Goal: Transaction & Acquisition: Purchase product/service

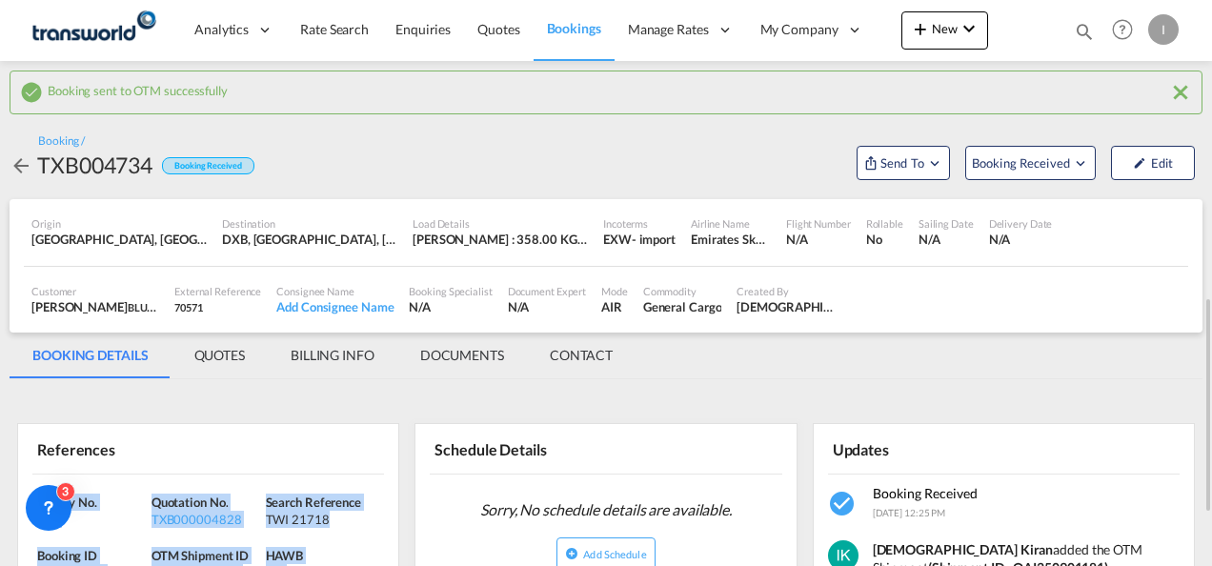
scroll to position [215, 0]
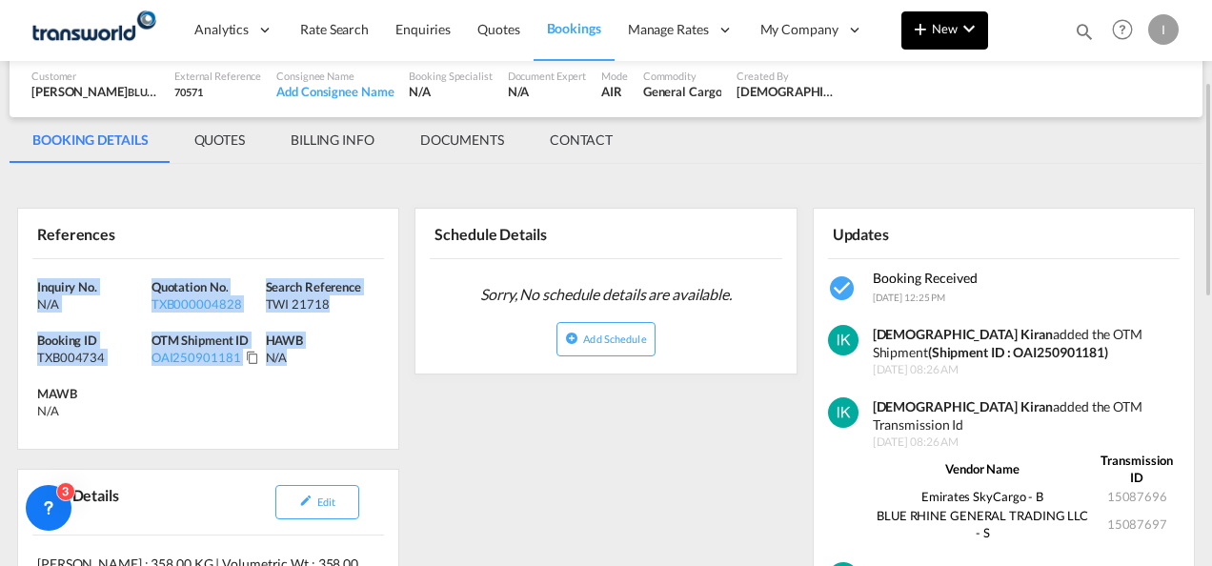
click at [934, 29] on span "New" at bounding box center [944, 28] width 71 height 15
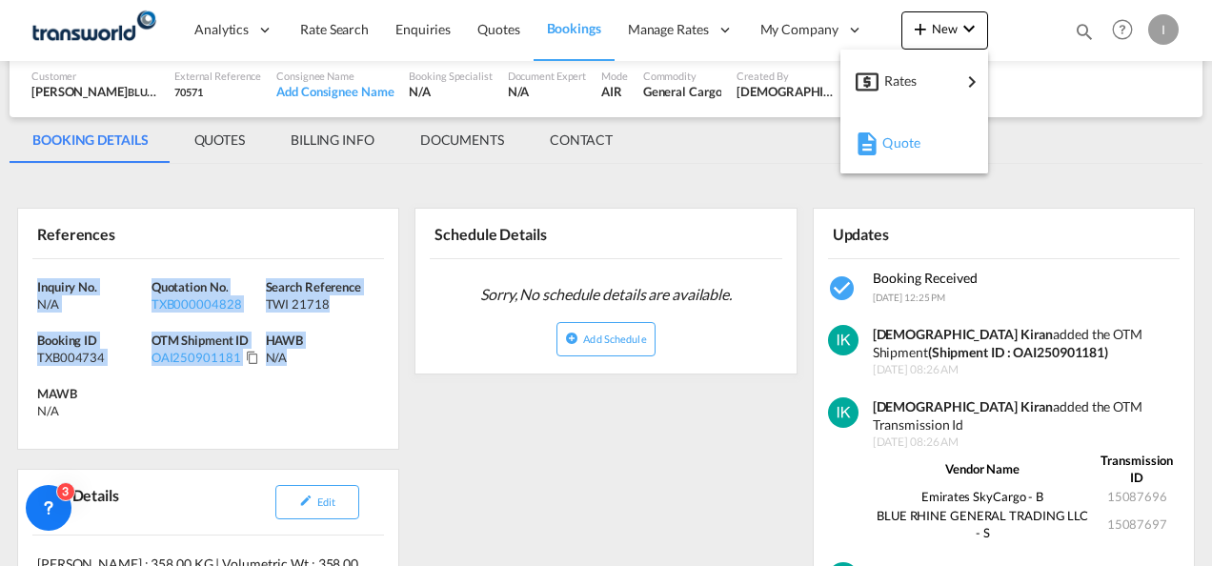
click at [873, 143] on md-icon "button" at bounding box center [866, 143] width 23 height 23
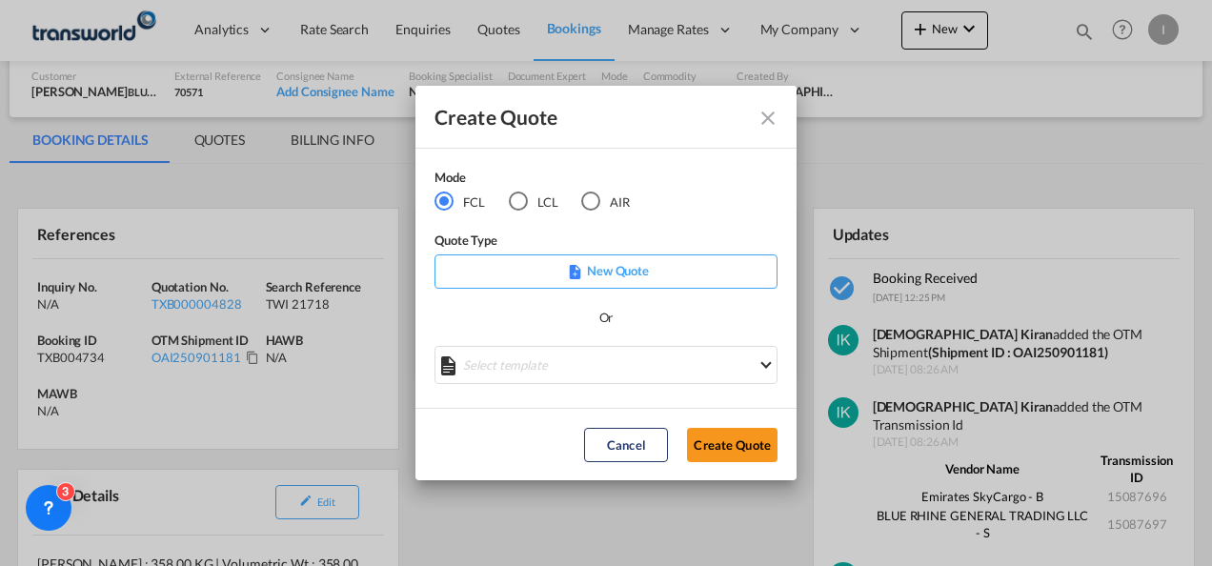
click at [607, 202] on md-radio-button "AIR" at bounding box center [605, 201] width 49 height 21
click at [773, 461] on button "Create Quote" at bounding box center [732, 445] width 91 height 34
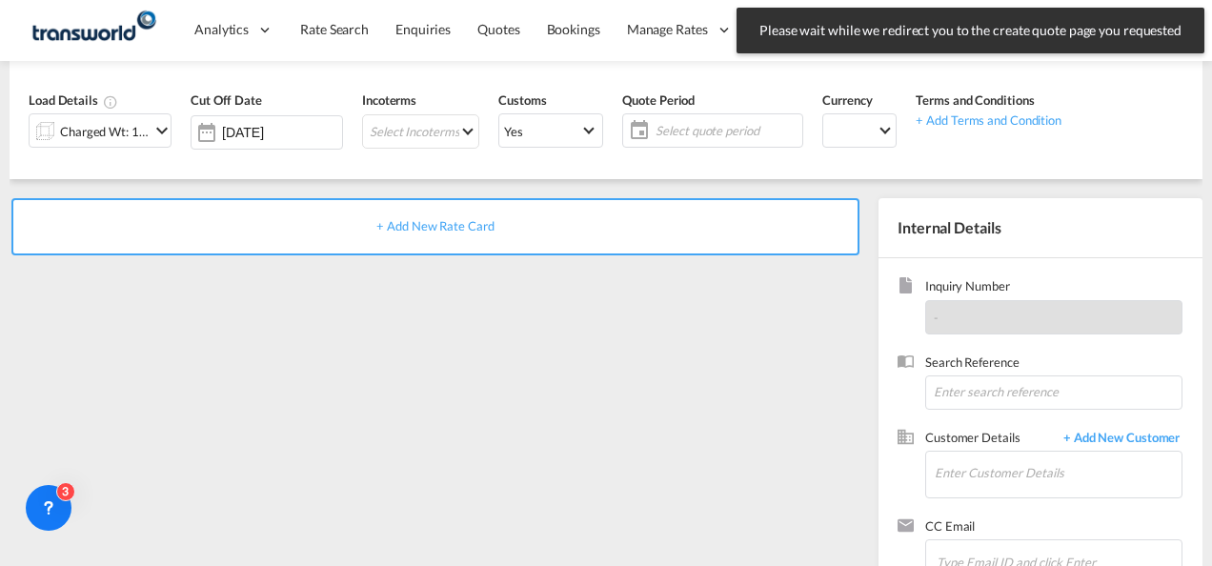
scroll to position [269, 0]
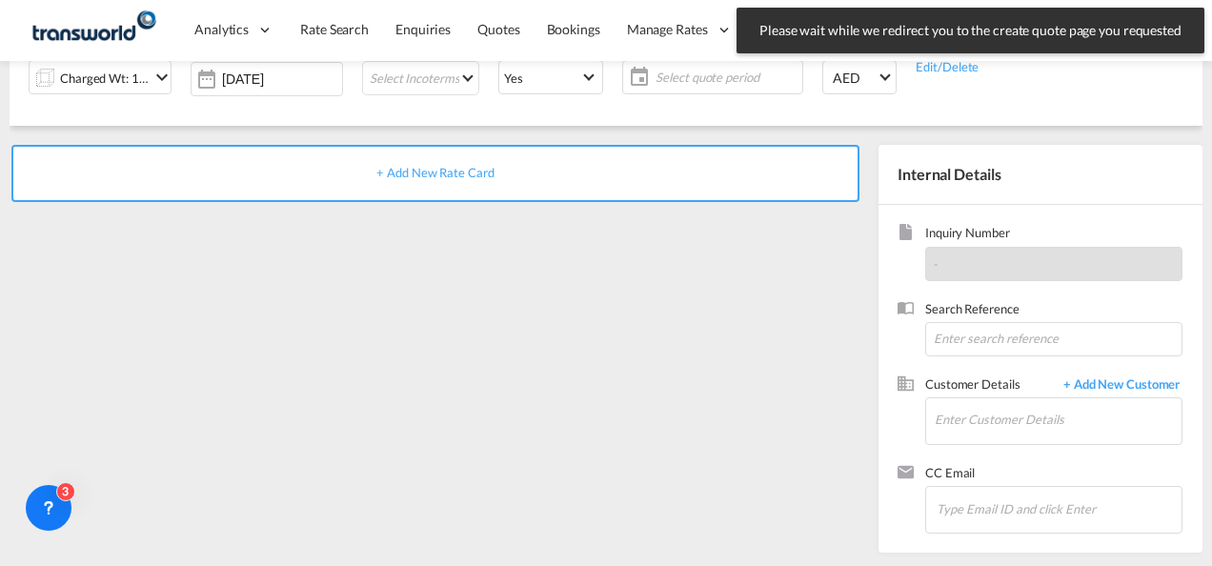
drag, startPoint x: 1198, startPoint y: 290, endPoint x: 1197, endPoint y: 21, distance: 268.6
click at [1197, 21] on body "Please wait while we redirect you to the create quote page you requested Press …" at bounding box center [606, 283] width 1212 height 566
click at [627, 473] on div "+ Add New Rate Card" at bounding box center [439, 344] width 859 height 398
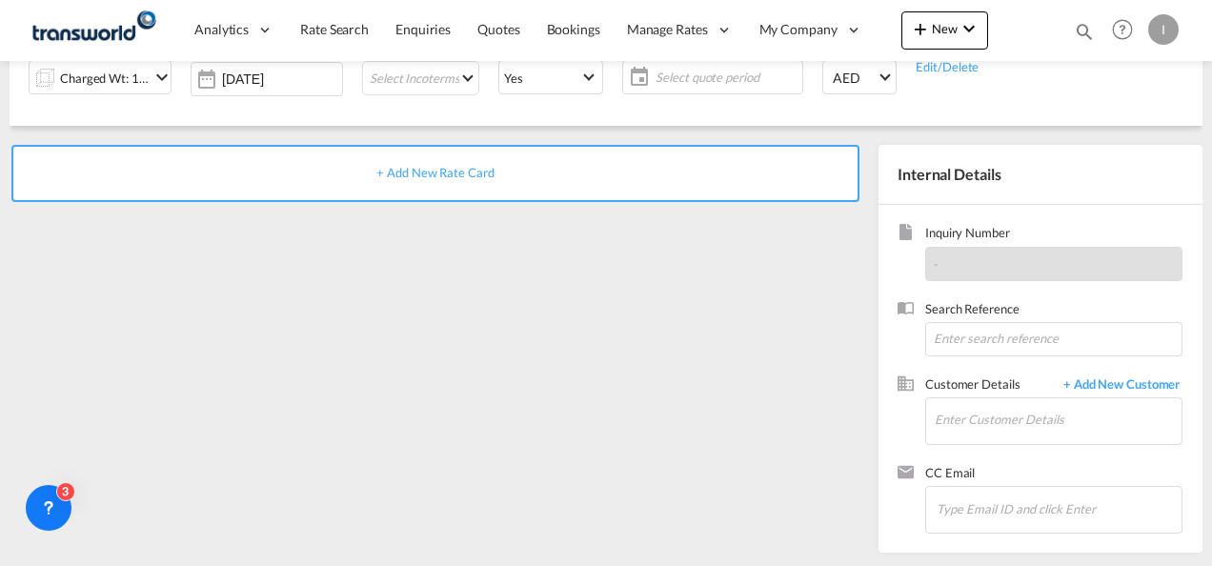
scroll to position [0, 0]
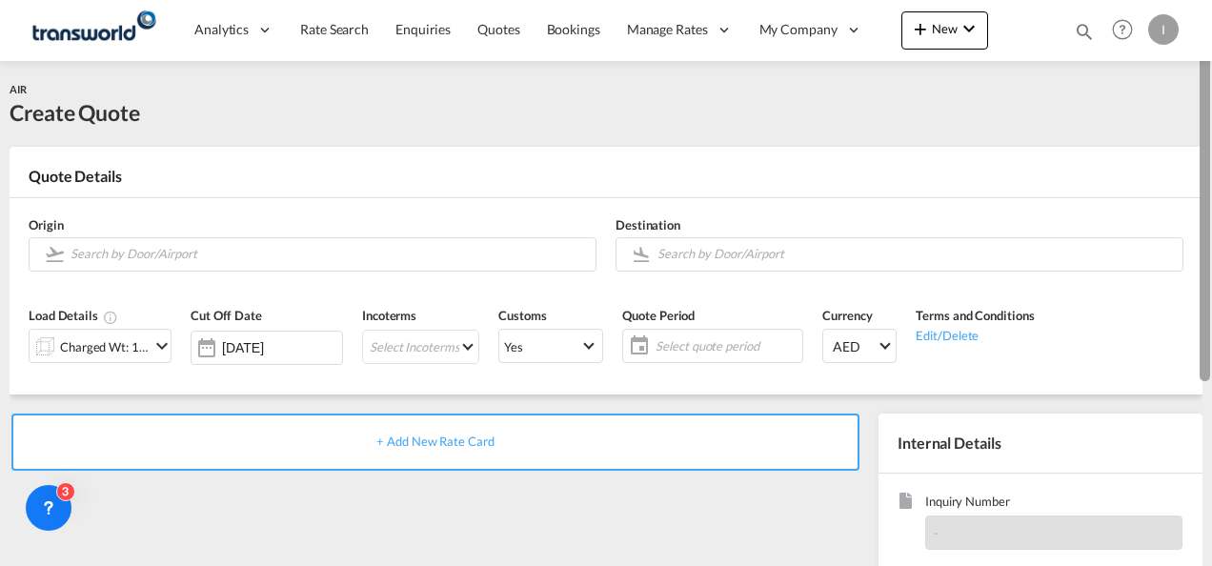
drag, startPoint x: 1204, startPoint y: 419, endPoint x: 1215, endPoint y: 164, distance: 255.5
click at [1211, 164] on html "Analytics Reports Dashboard Rate Search Enquiries Quotes" at bounding box center [606, 283] width 1212 height 566
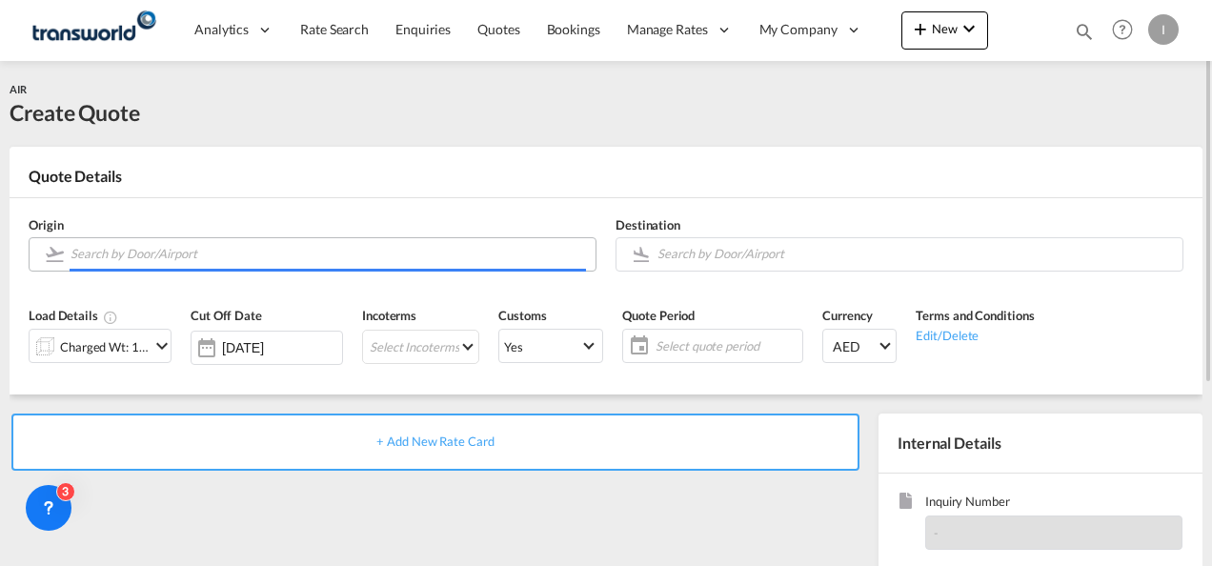
click at [259, 255] on input "Search by Door/Airport" at bounding box center [327, 253] width 515 height 33
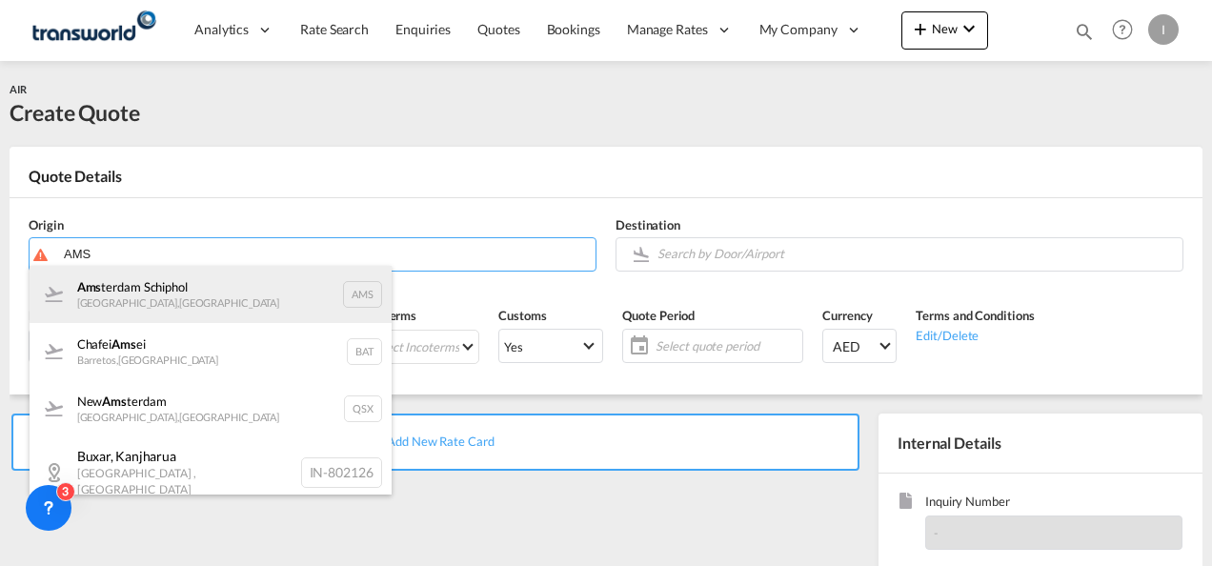
click at [210, 309] on div "Ams terdam Schiphol [GEOGRAPHIC_DATA] , [GEOGRAPHIC_DATA] AMS" at bounding box center [211, 294] width 362 height 57
type input "Amsterdam Schiphol, [GEOGRAPHIC_DATA], AMS"
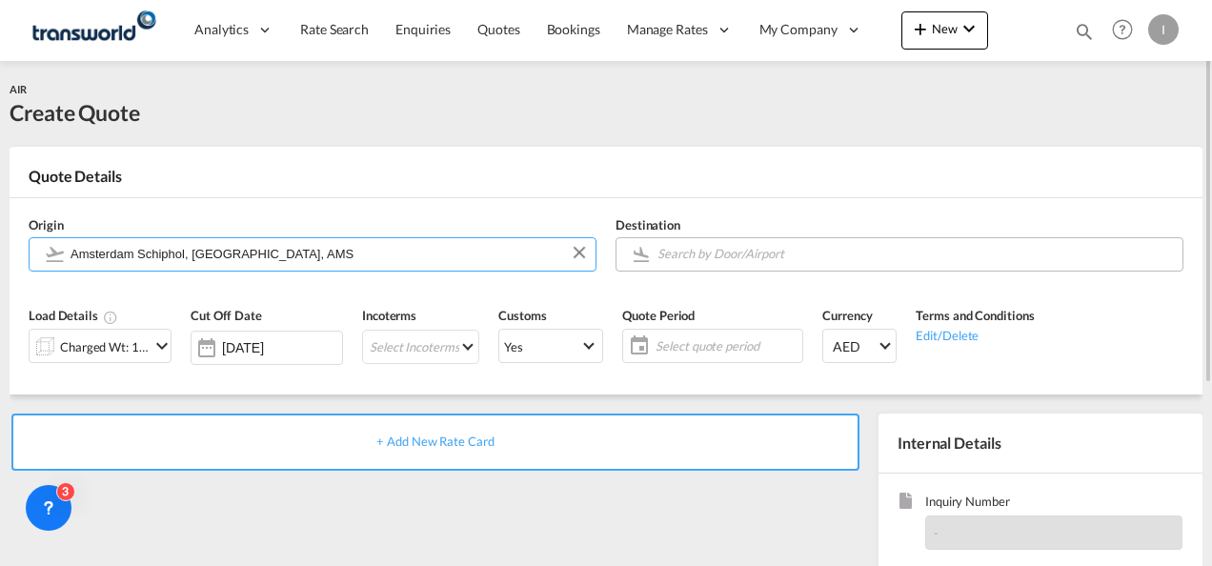
click at [701, 256] on input "Search by Door/Airport" at bounding box center [914, 253] width 515 height 33
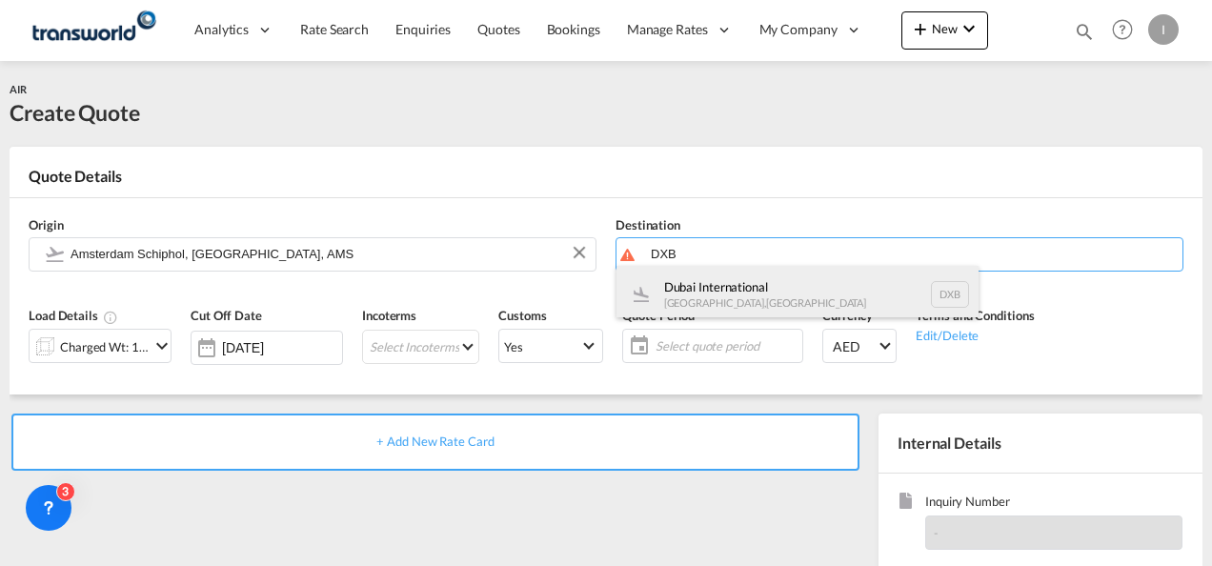
click at [708, 296] on div "Dubai International [GEOGRAPHIC_DATA] , [GEOGRAPHIC_DATA] DXB" at bounding box center [797, 294] width 362 height 57
type input "Dubai International, [GEOGRAPHIC_DATA], DXB"
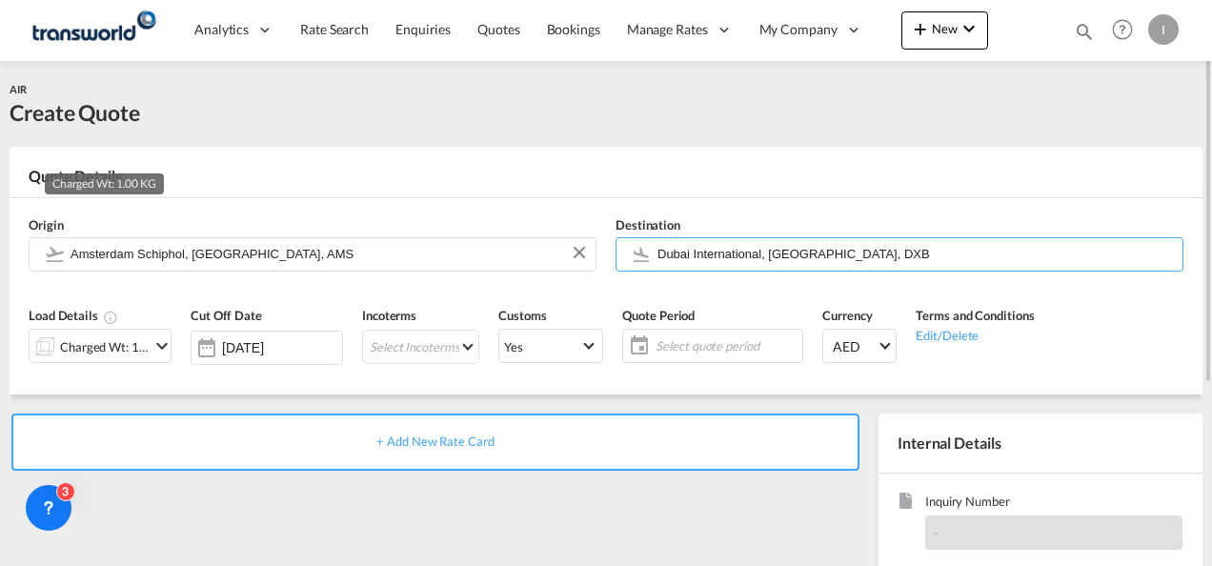
click at [123, 341] on div "Charged Wt: 1.00 KG" at bounding box center [105, 346] width 90 height 27
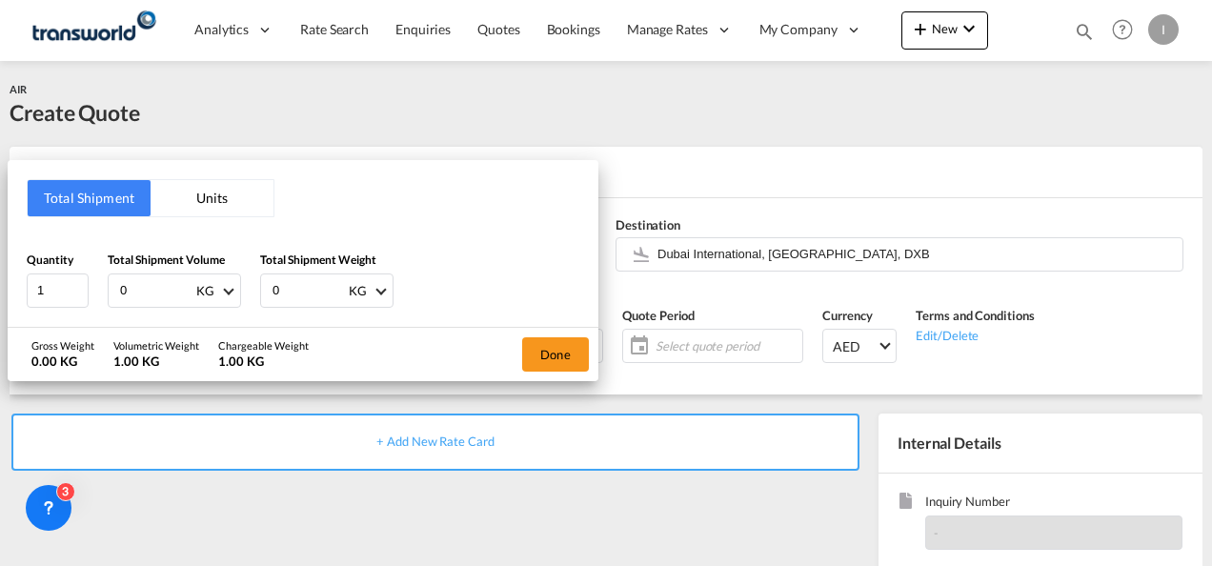
click at [140, 292] on input "0" at bounding box center [156, 290] width 76 height 32
type input "1"
type input "127"
click at [566, 356] on button "Done" at bounding box center [555, 354] width 67 height 34
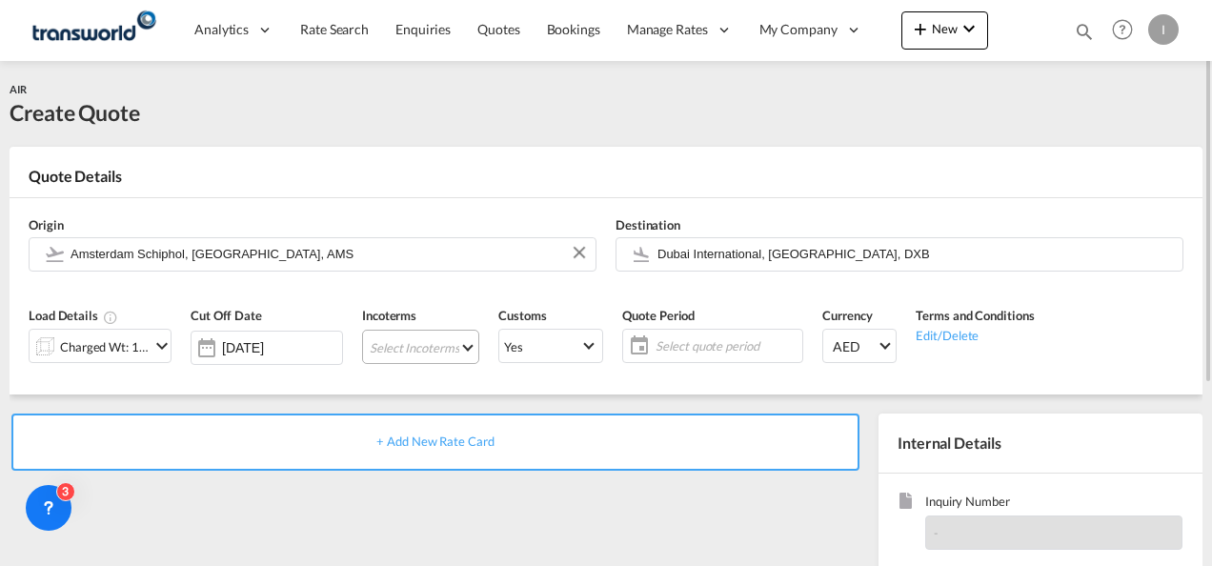
click at [420, 353] on md-select "Select Incoterms EXW - export Ex Works EXW - import Ex Works CIP - import Carri…" at bounding box center [420, 347] width 117 height 34
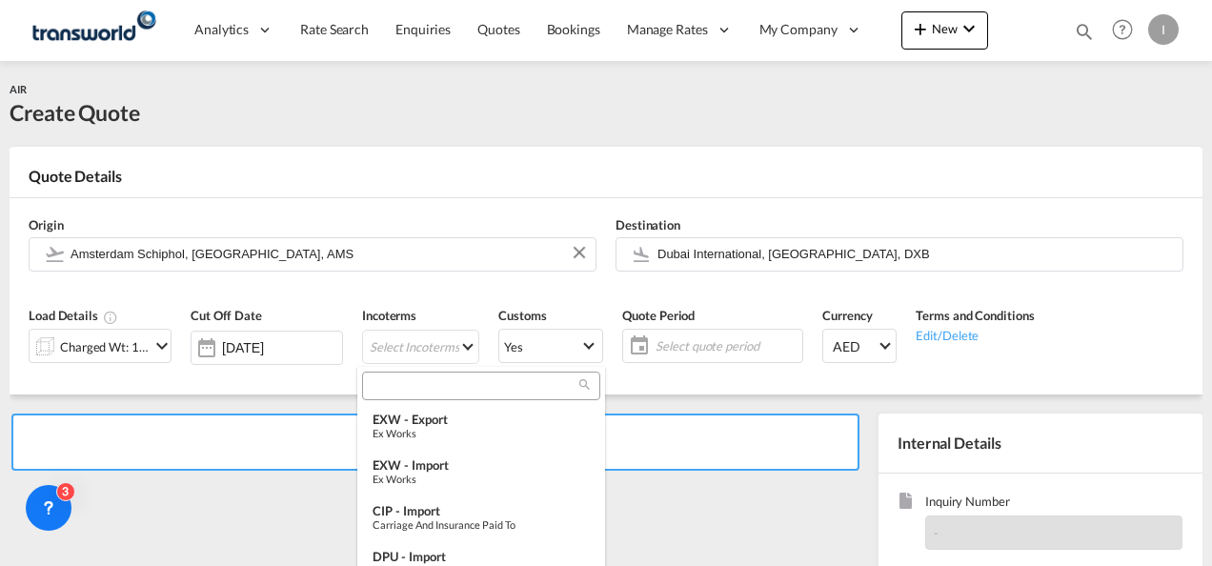
click at [414, 390] on input "search" at bounding box center [473, 385] width 211 height 17
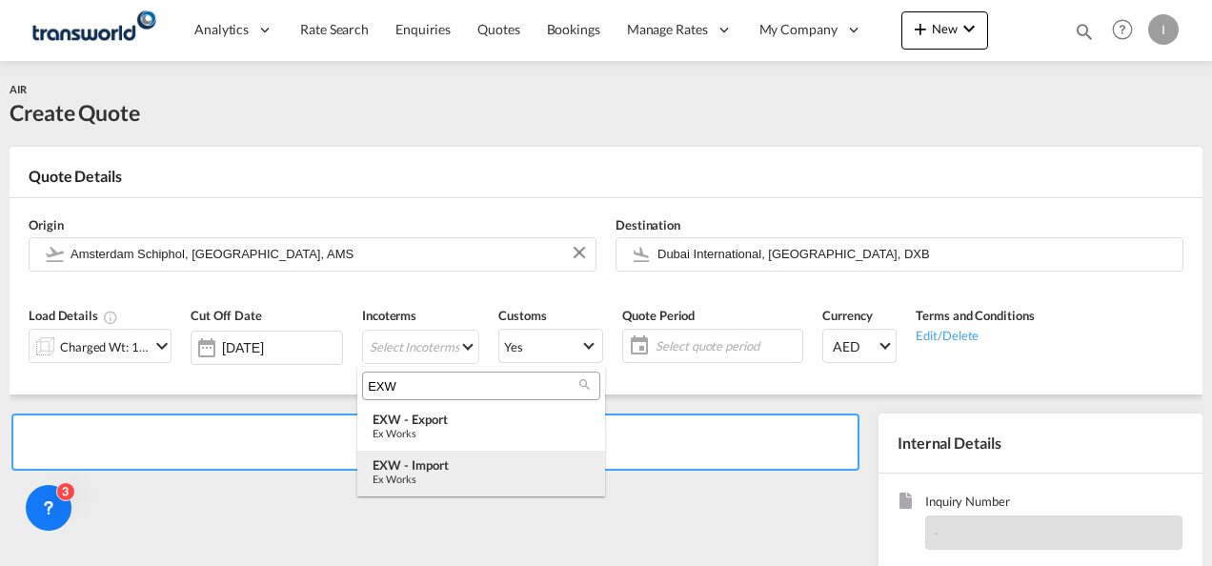
type input "EXW"
click at [414, 457] on div "EXW - import" at bounding box center [480, 464] width 217 height 15
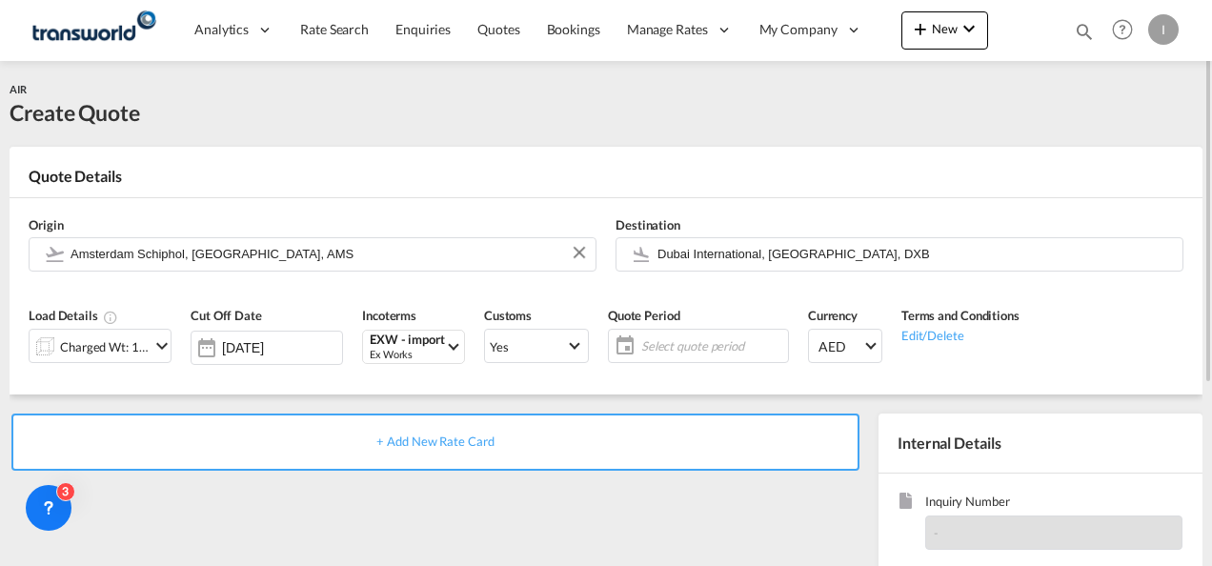
click at [697, 338] on span "Select quote period" at bounding box center [712, 345] width 142 height 17
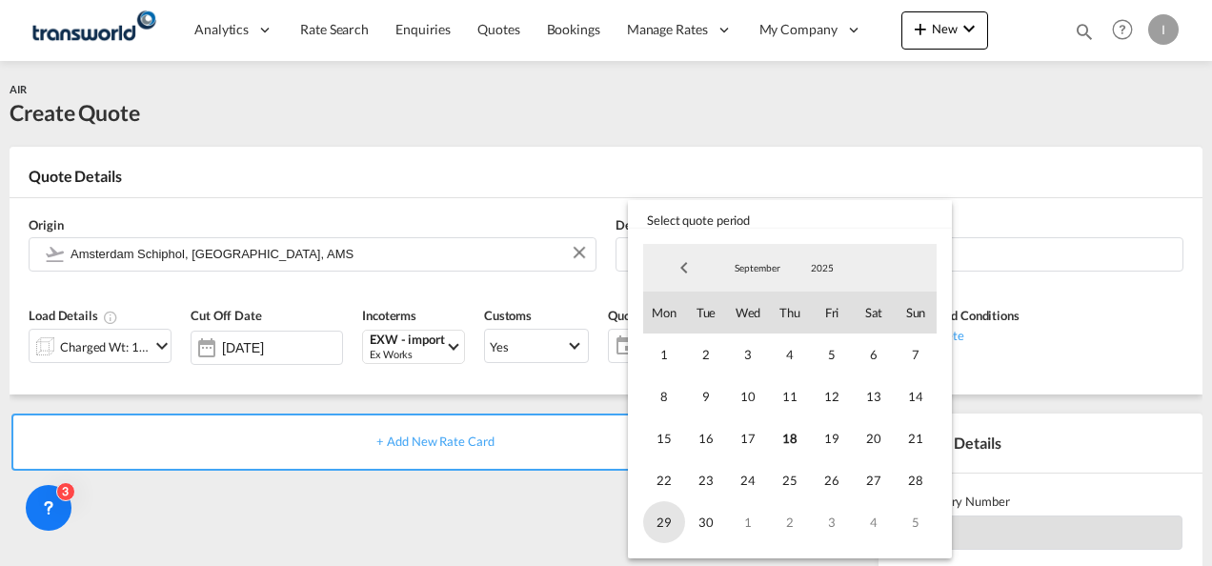
click at [679, 525] on span "29" at bounding box center [664, 522] width 42 height 42
click at [478, 542] on md-backdrop at bounding box center [606, 283] width 1212 height 566
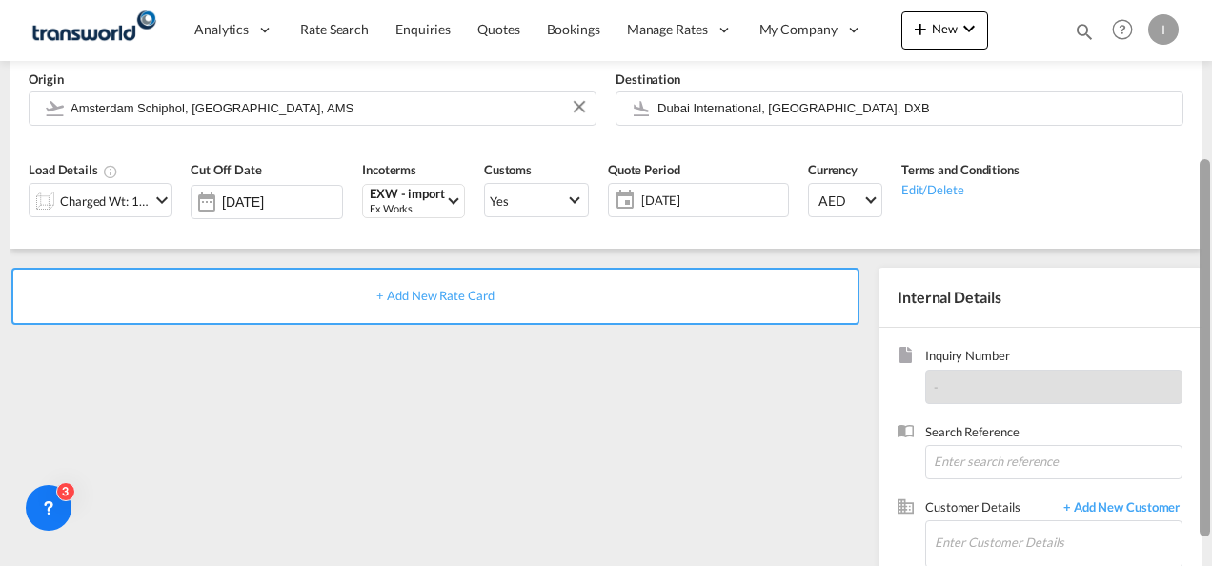
scroll to position [181, 0]
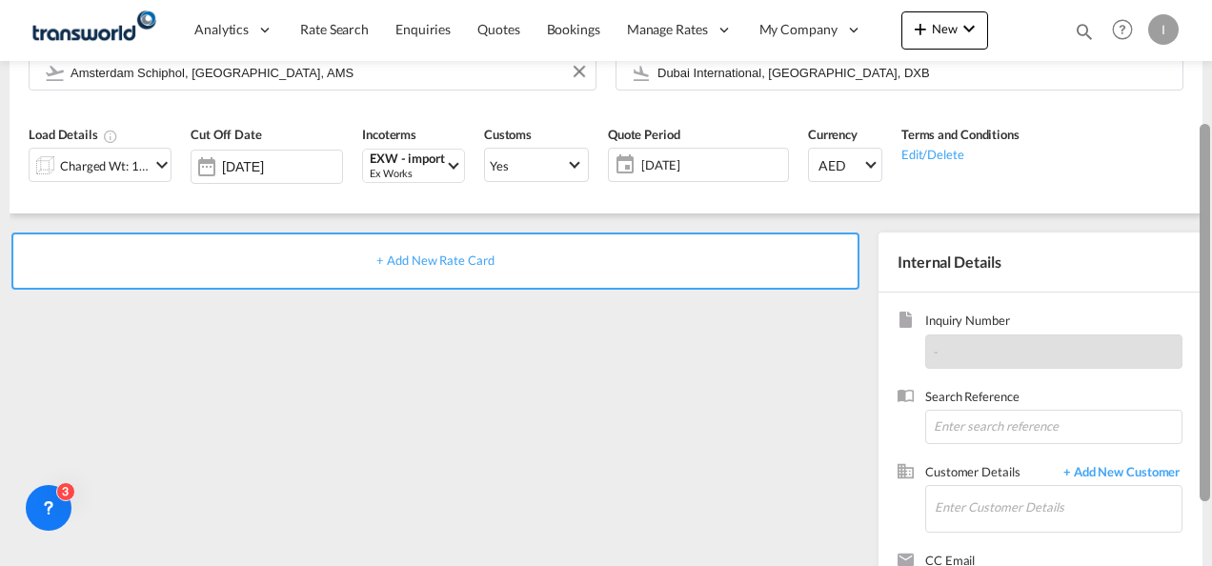
drag, startPoint x: 1206, startPoint y: 305, endPoint x: 1200, endPoint y: 427, distance: 122.1
click at [1200, 427] on div at bounding box center [1204, 312] width 10 height 377
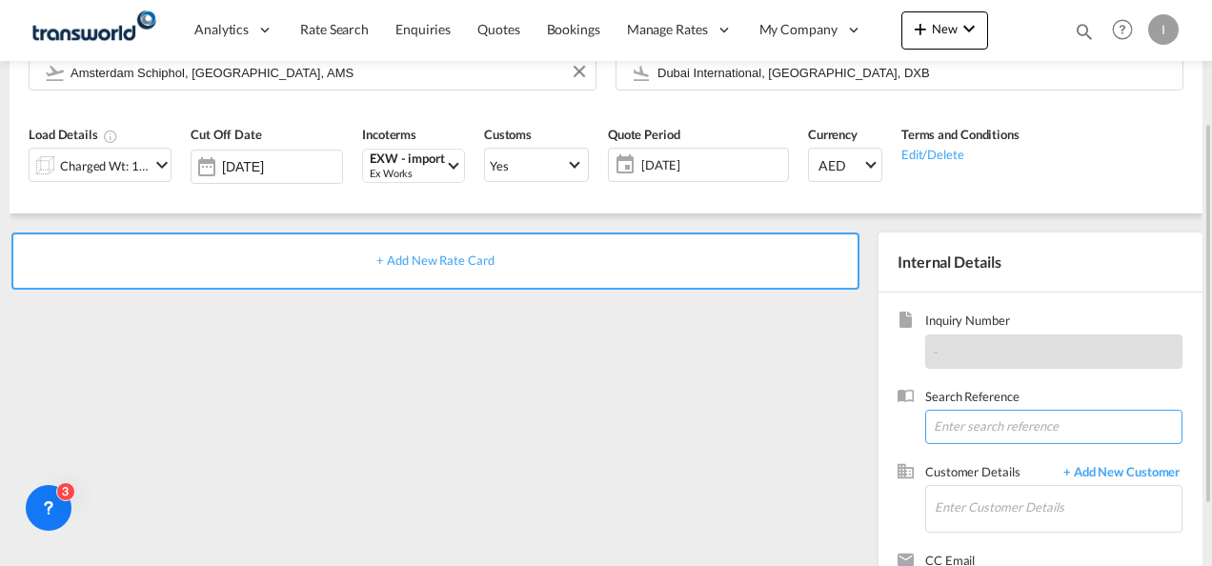
click at [1076, 417] on input at bounding box center [1053, 427] width 257 height 34
paste input "TWI 21869"
type input "TWI 21869"
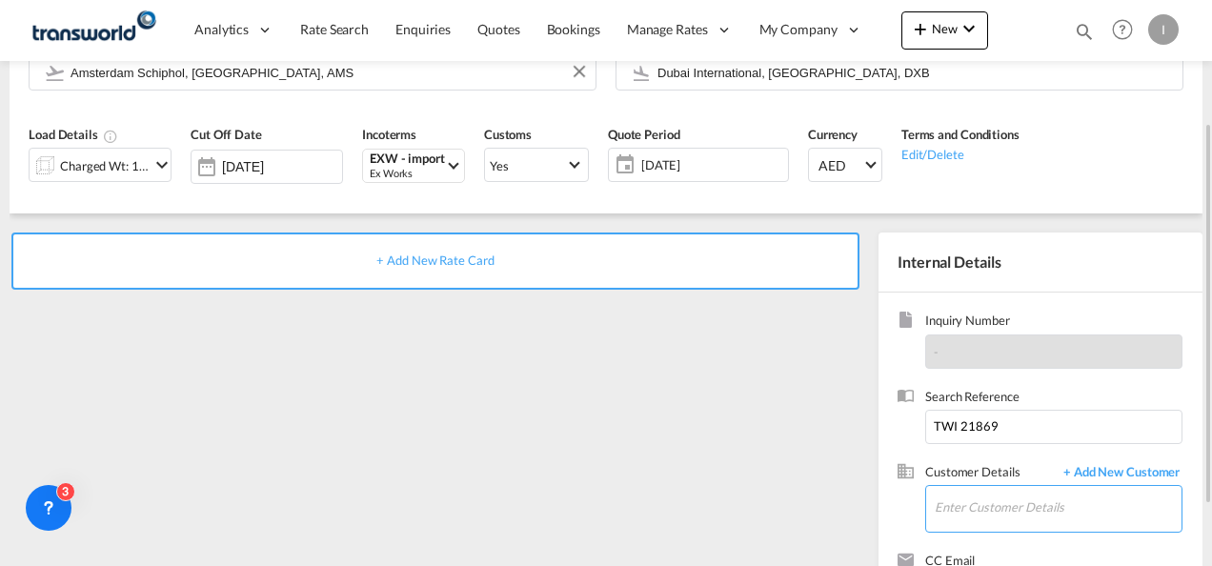
click at [1002, 514] on input "Enter Customer Details" at bounding box center [1058, 507] width 247 height 43
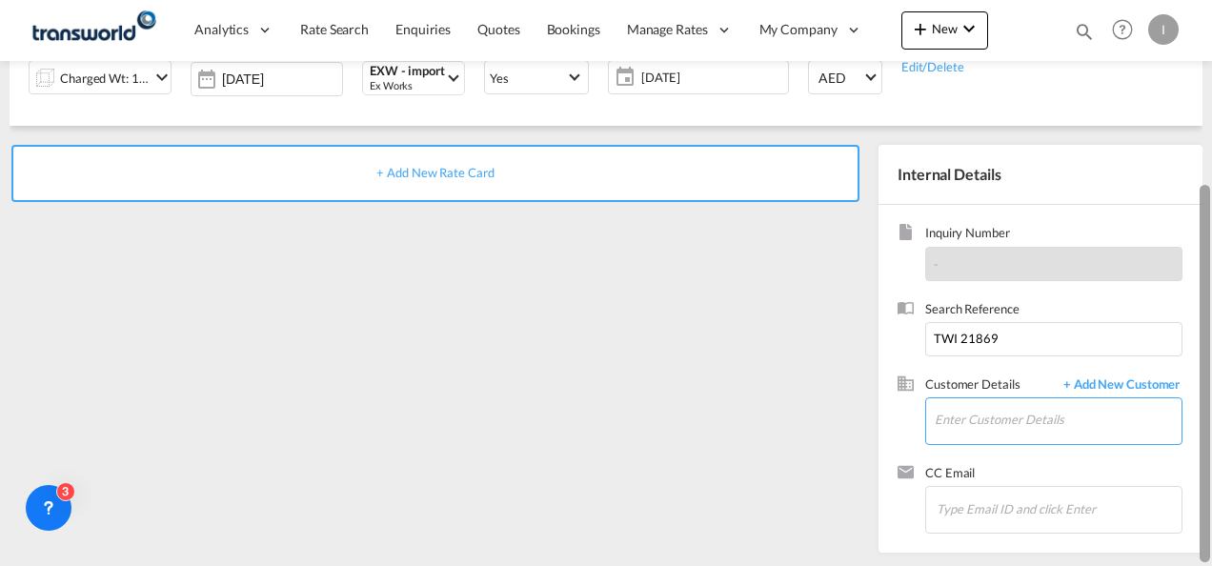
drag, startPoint x: 1206, startPoint y: 406, endPoint x: 1215, endPoint y: 497, distance: 91.9
click at [1211, 497] on html "Analytics Reports Dashboard Rate Search Enquiries Quotes" at bounding box center [606, 283] width 1212 height 566
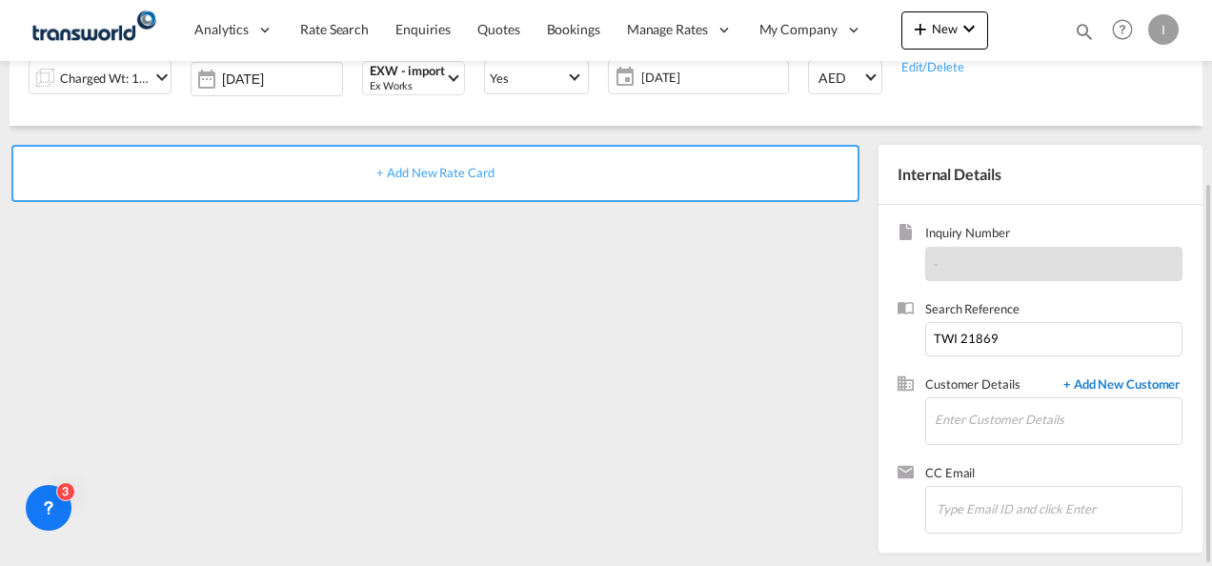
click at [1118, 382] on span "+ Add New Customer" at bounding box center [1118, 386] width 129 height 22
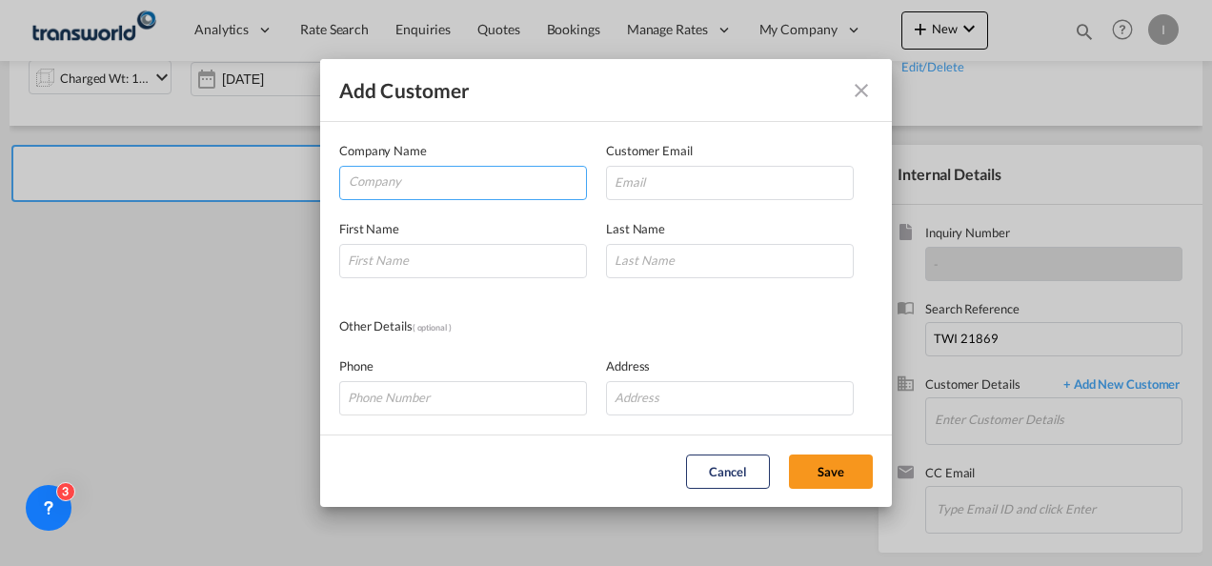
click at [472, 189] on input "Company" at bounding box center [467, 181] width 237 height 29
drag, startPoint x: 377, startPoint y: 179, endPoint x: 276, endPoint y: 188, distance: 101.3
click at [276, 188] on div "Add Customer Company Name al u Customer Email First Name Last Name Other Detail…" at bounding box center [606, 283] width 1212 height 566
type input "q"
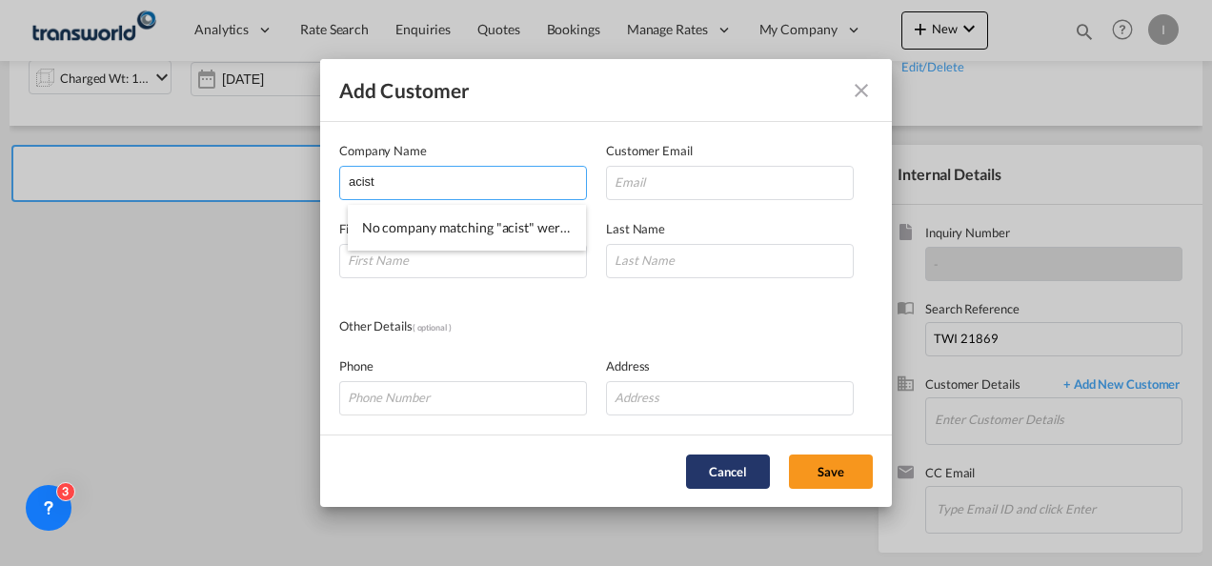
type input "acist"
click at [701, 479] on button "Cancel" at bounding box center [728, 471] width 84 height 34
